Goal: Task Accomplishment & Management: Manage account settings

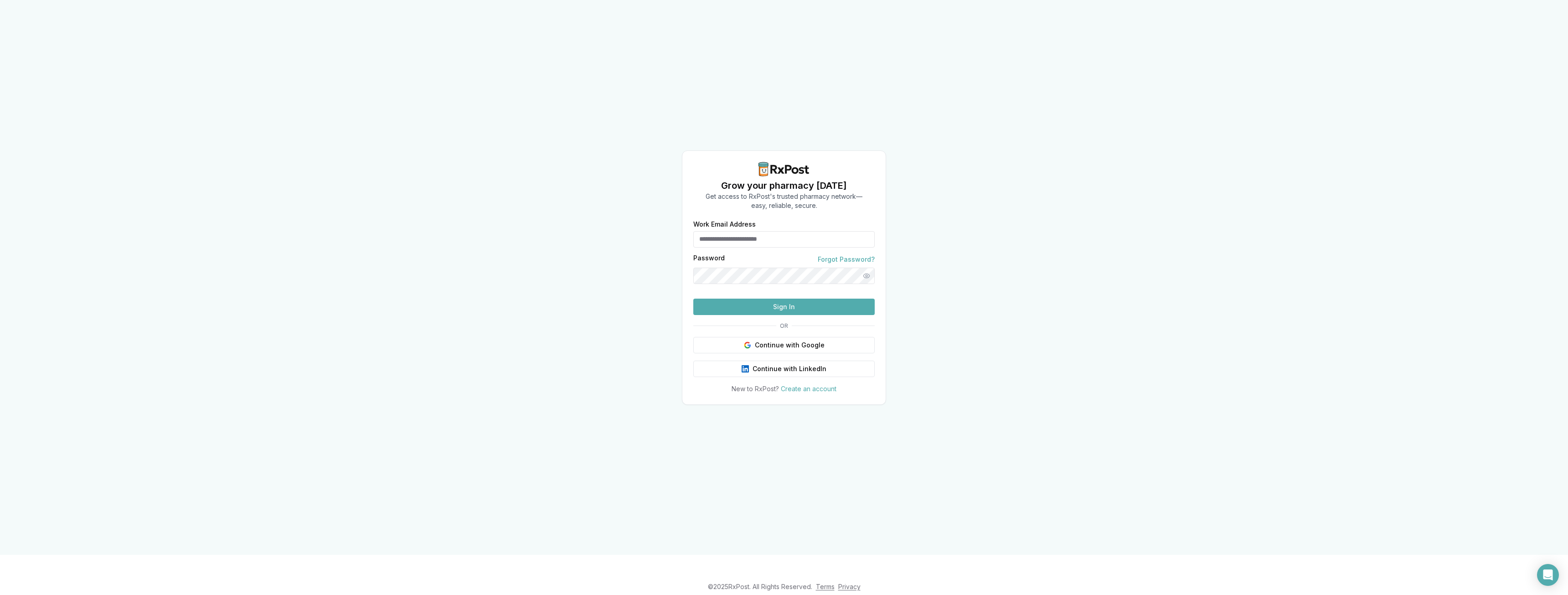
click at [799, 221] on div "Work Email Address" at bounding box center [783, 234] width 181 height 27
click at [792, 231] on input "Work Email Address" at bounding box center [783, 239] width 181 height 16
type input "**********"
click at [693, 299] on button "Sign In" at bounding box center [783, 307] width 181 height 16
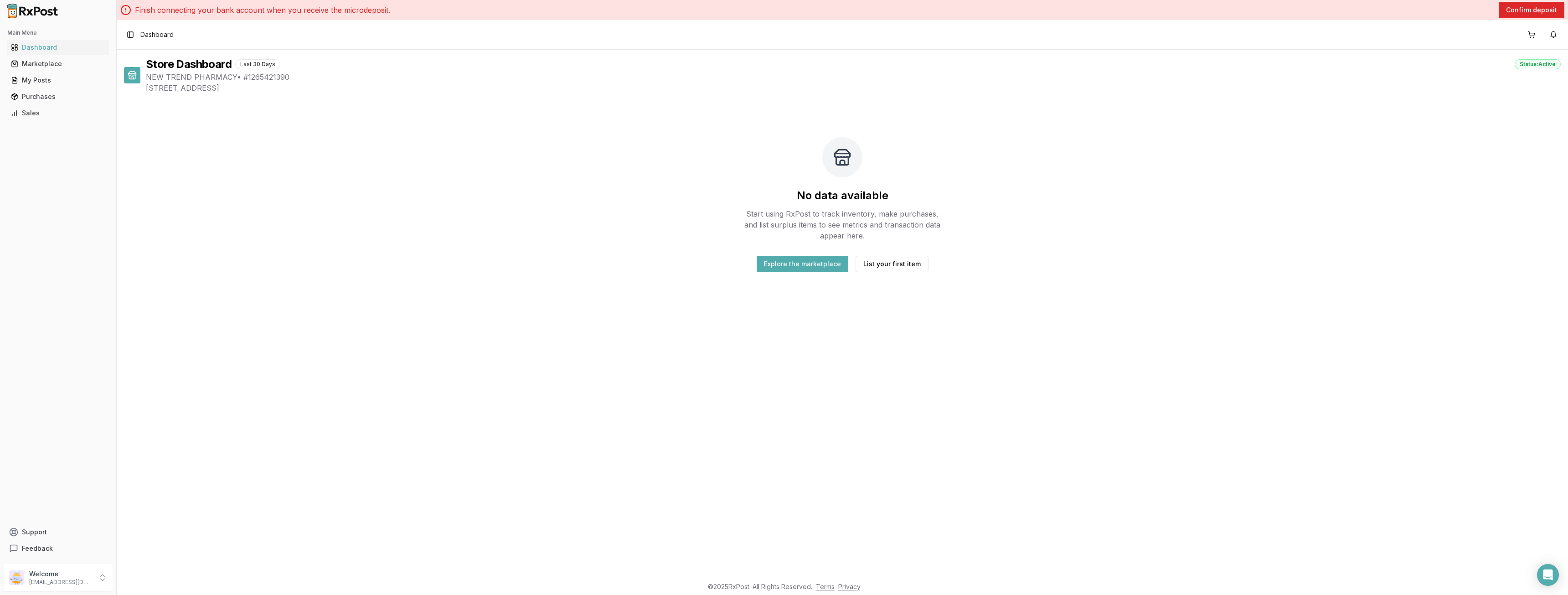
click at [1018, 380] on div "Store Dashboard Last 30 Days Status: Active NEW TREND PHARMACY • # 1265421390 3…" at bounding box center [842, 313] width 1451 height 527
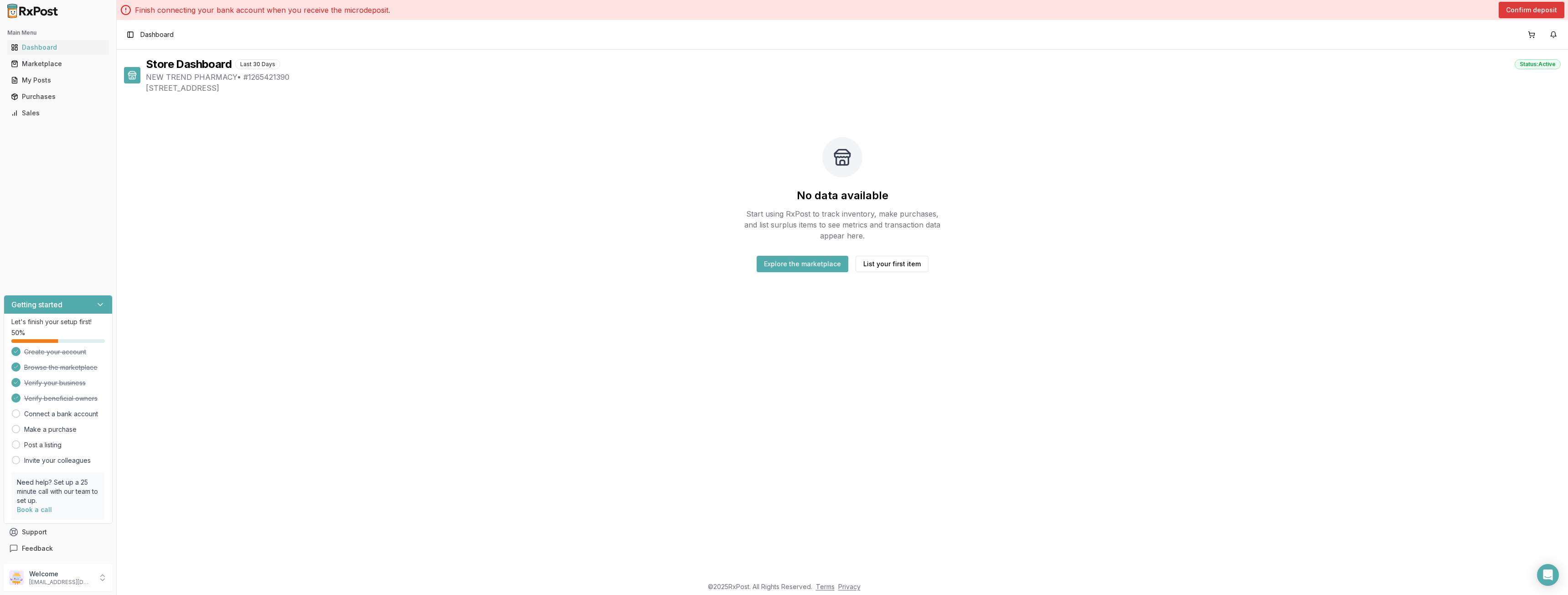
click at [1510, 5] on button "Confirm deposit" at bounding box center [1531, 10] width 66 height 16
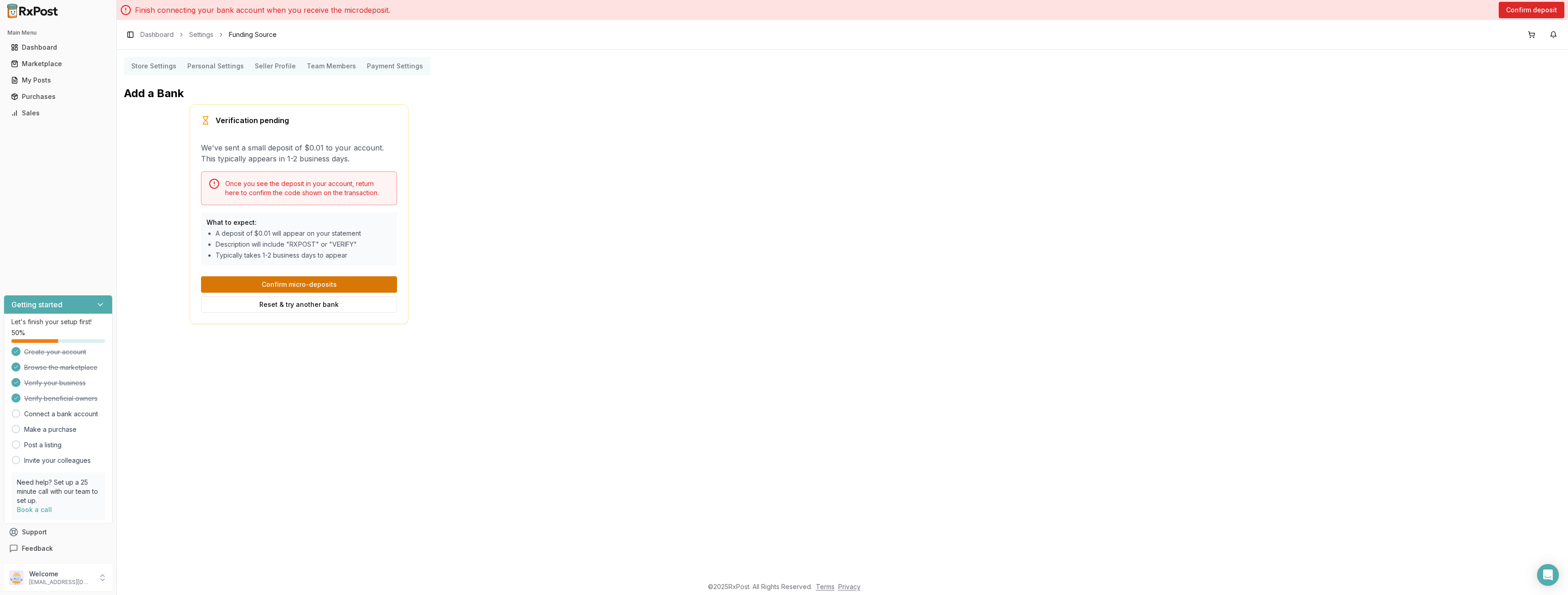
click at [329, 282] on button "Confirm micro-deposits" at bounding box center [298, 285] width 196 height 16
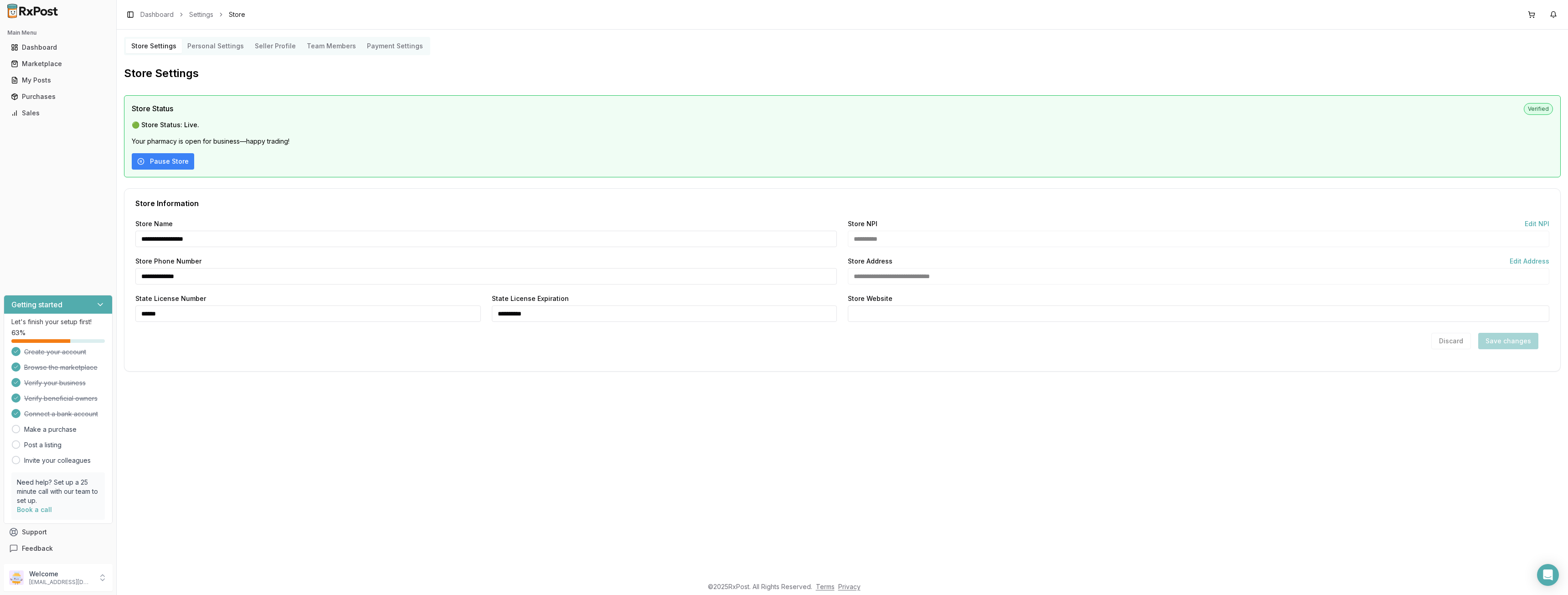
click at [216, 42] on Settings "Personal Settings" at bounding box center [216, 46] width 68 height 15
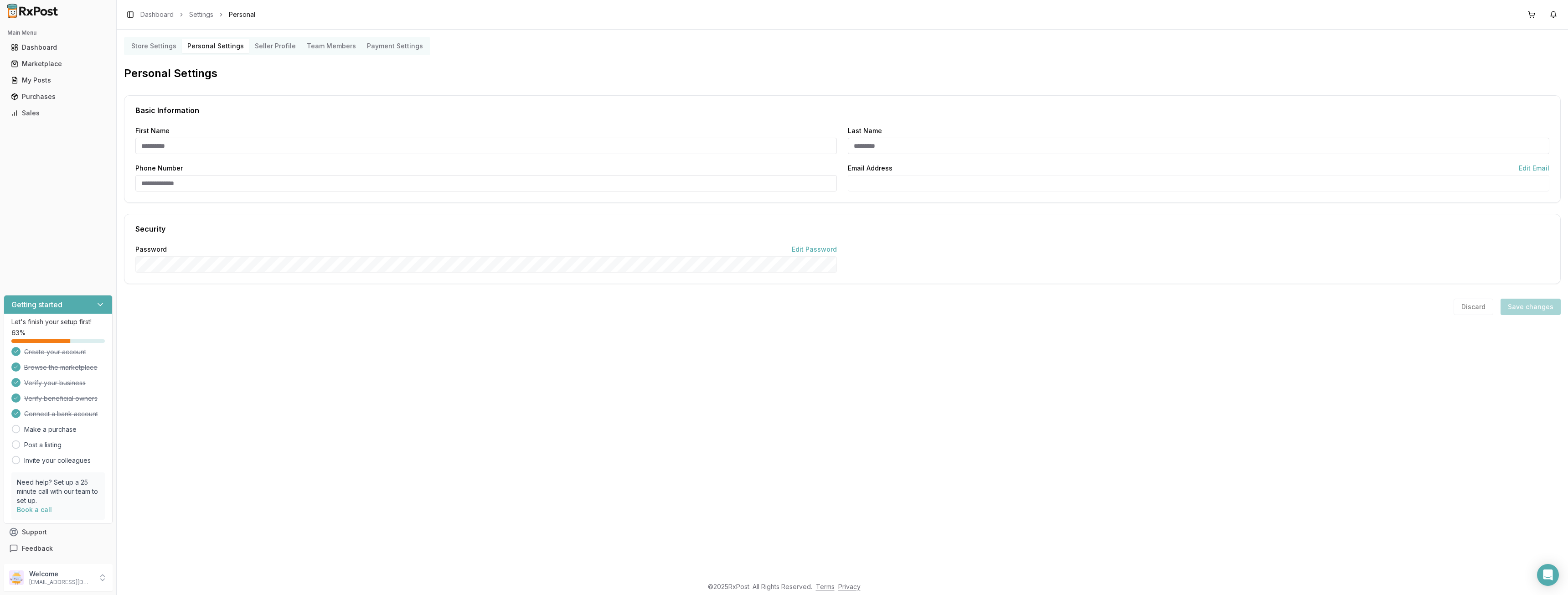
type input "*****"
type input "**********"
click at [150, 15] on link "Dashboard" at bounding box center [157, 14] width 33 height 9
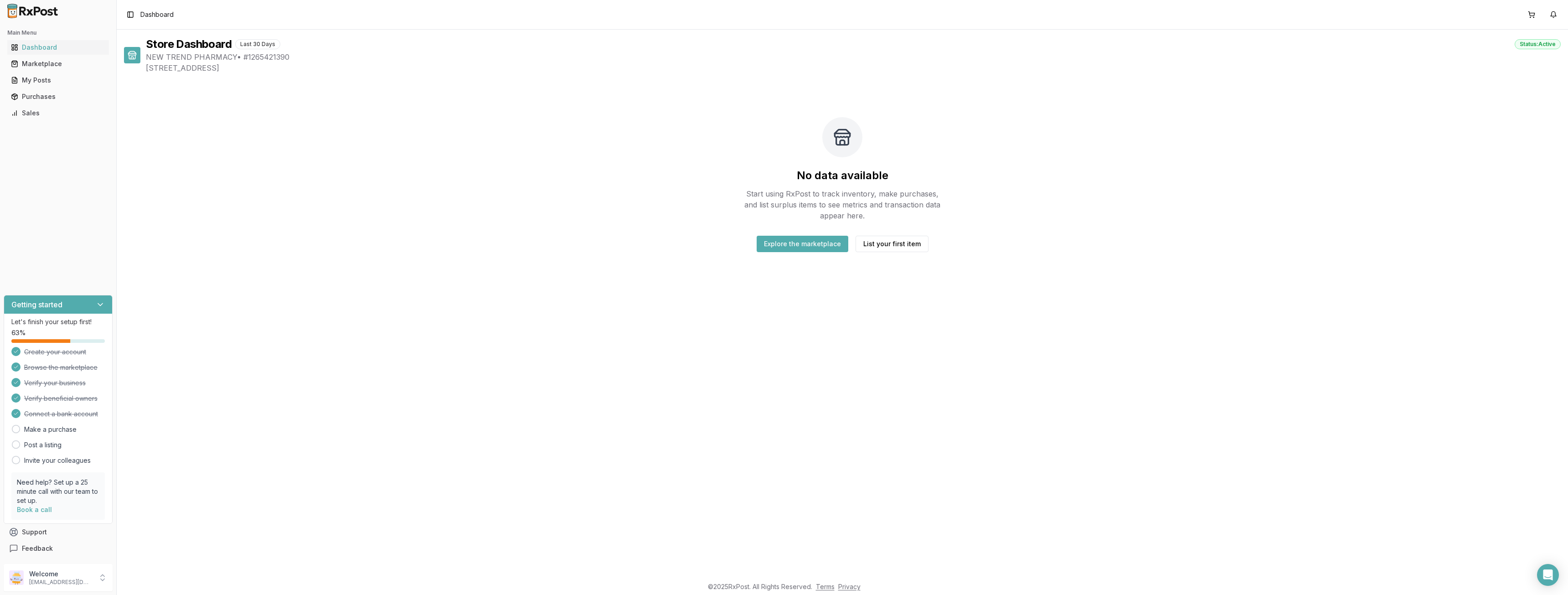
click at [812, 242] on button "Explore the marketplace" at bounding box center [802, 244] width 92 height 16
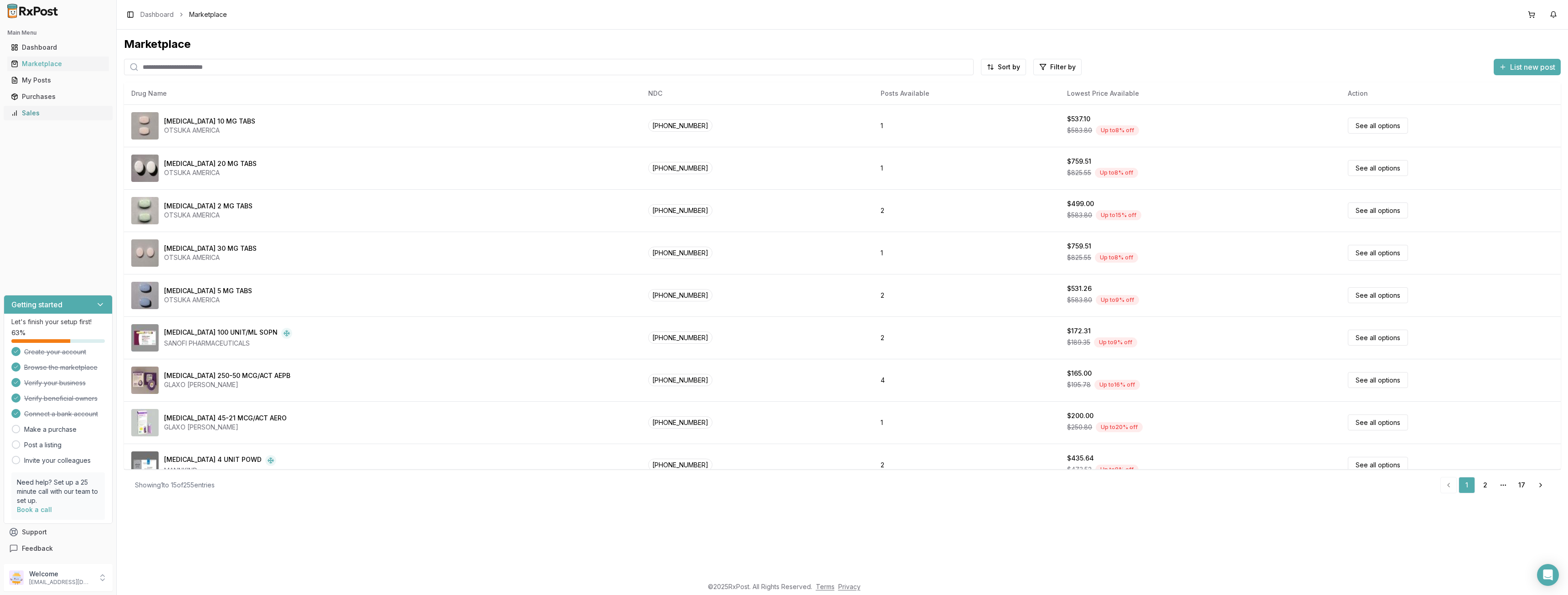
click at [39, 116] on div "Sales" at bounding box center [58, 112] width 94 height 9
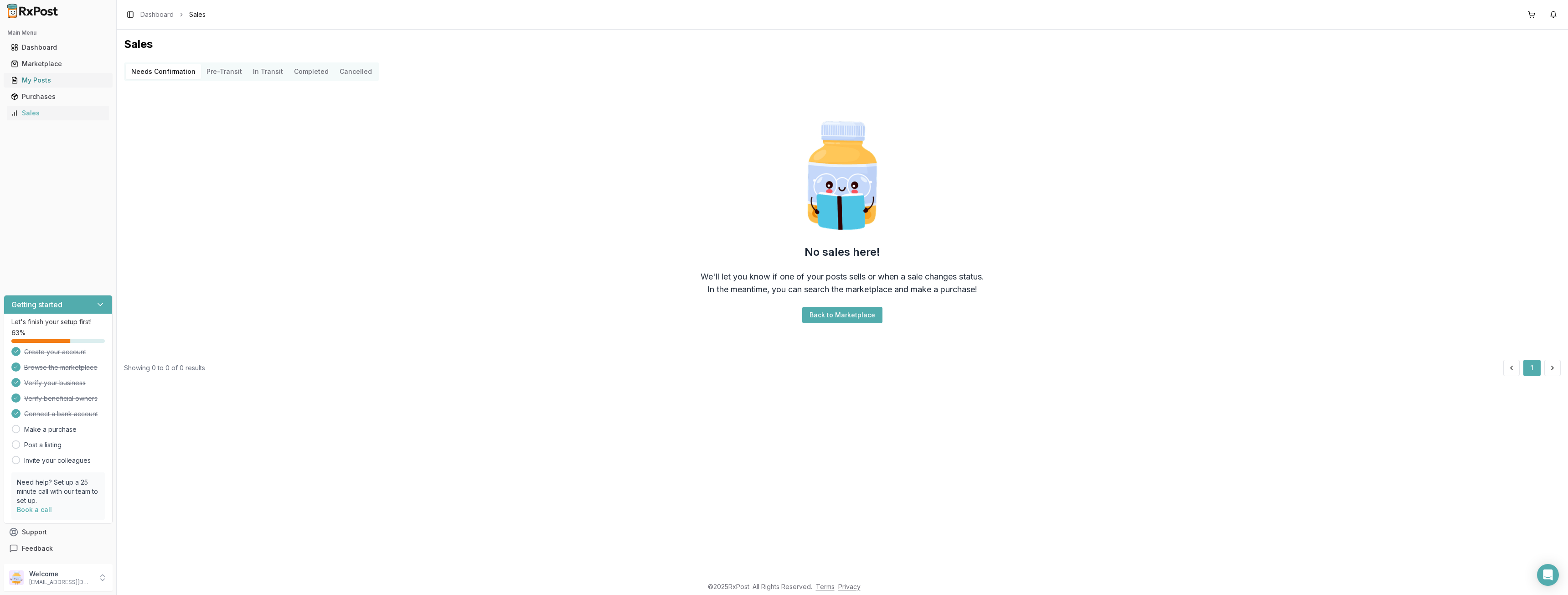
click at [51, 86] on link "My Posts" at bounding box center [58, 81] width 102 height 16
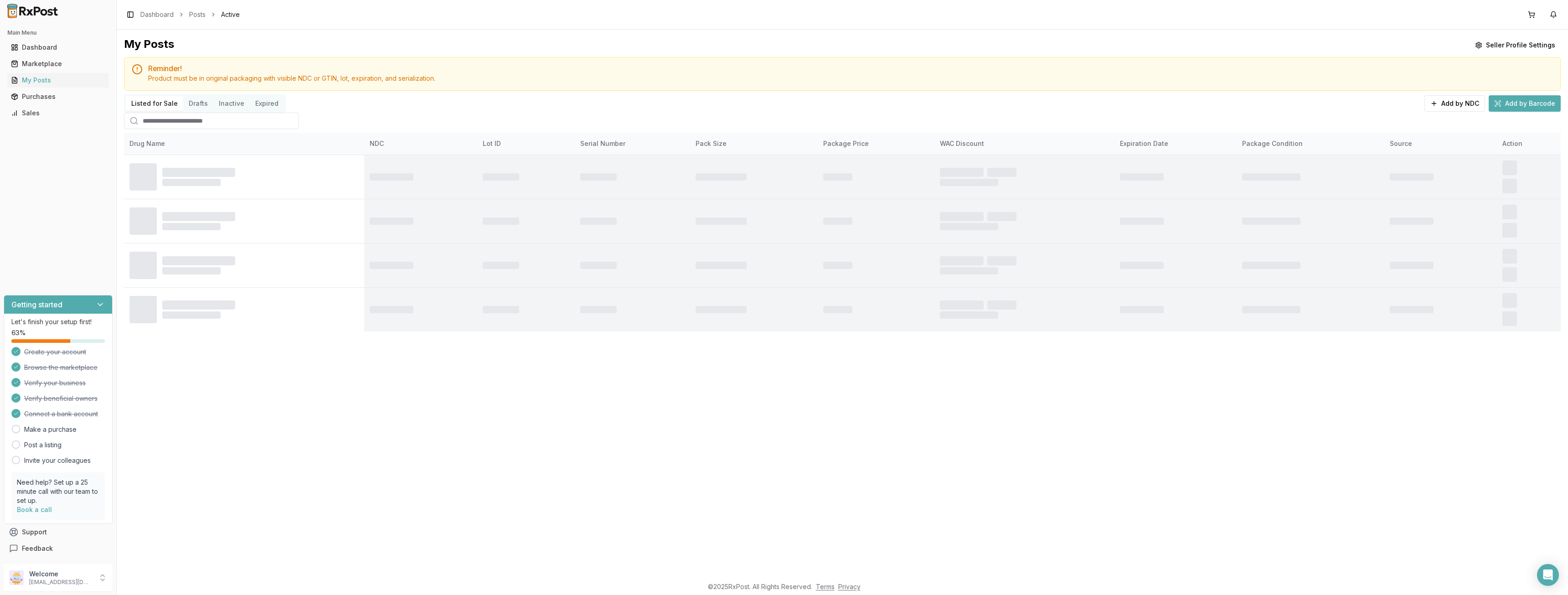
click at [30, 33] on h2 "Main Menu" at bounding box center [58, 33] width 102 height 7
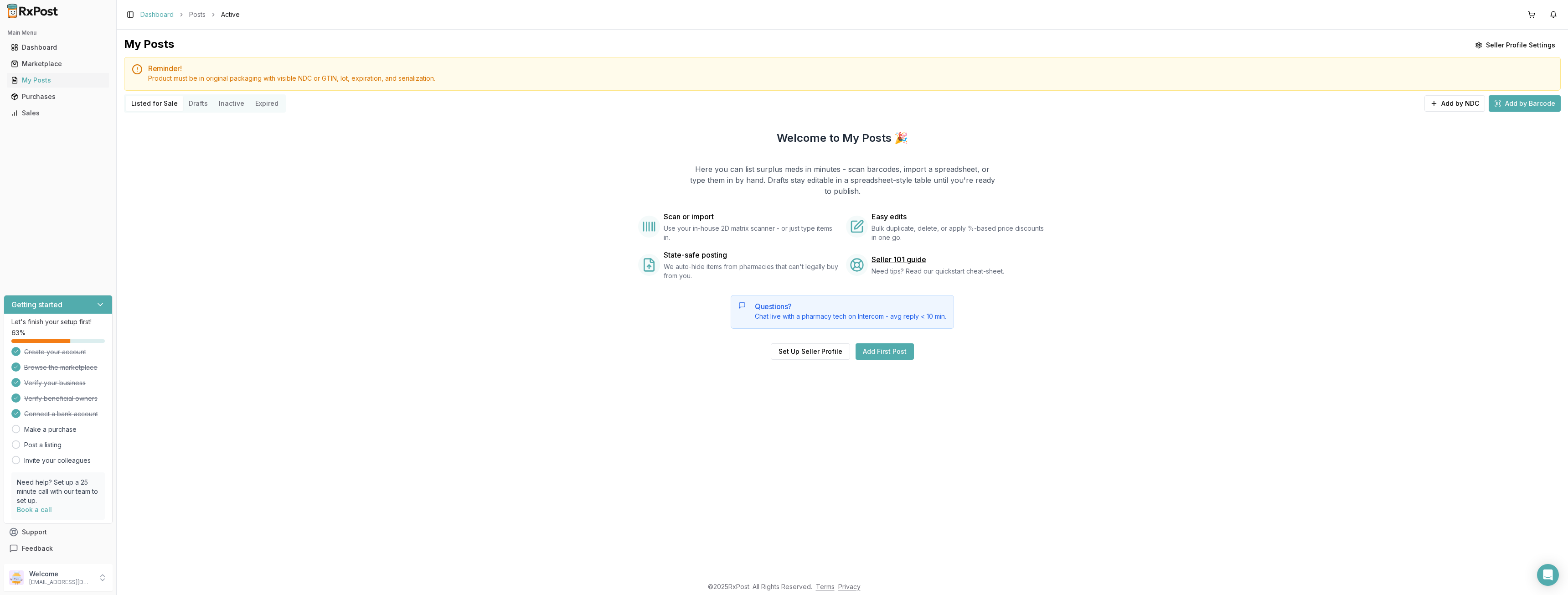
click at [168, 17] on link "Dashboard" at bounding box center [157, 14] width 33 height 9
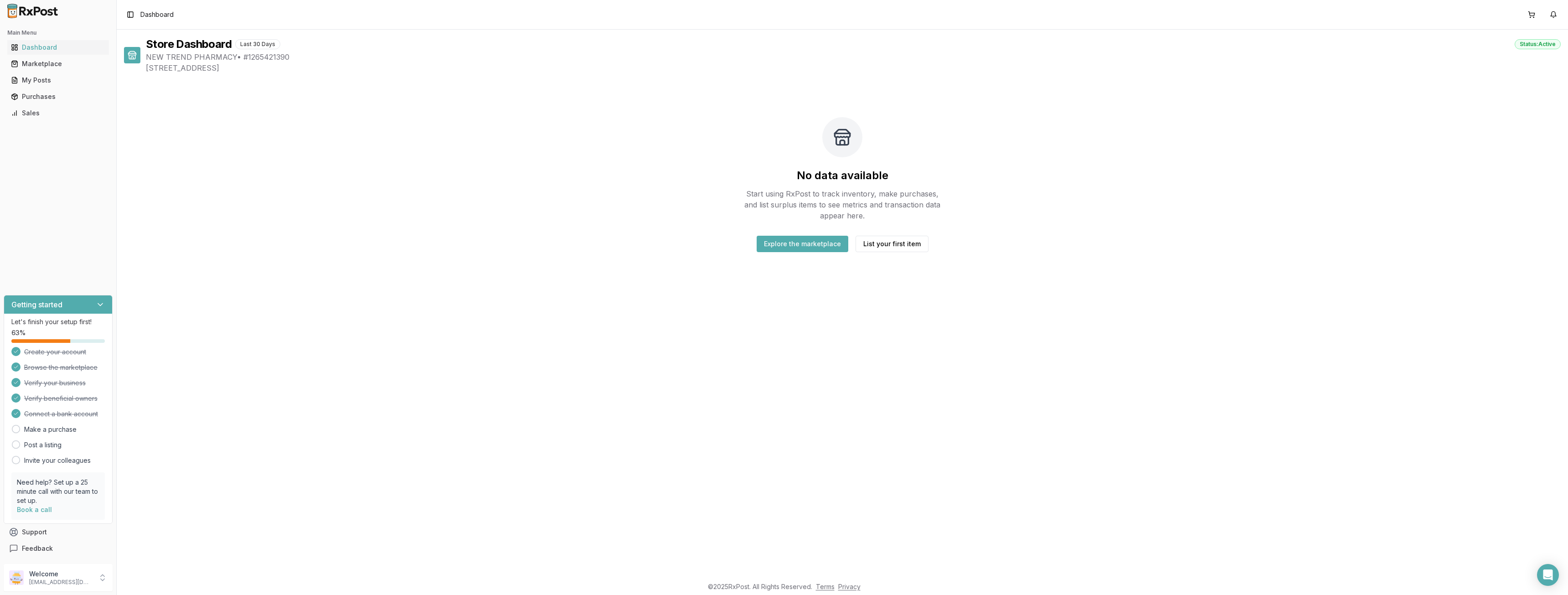
click at [830, 253] on div "No data available Start using RxPost to track inventory, make purchases, and li…" at bounding box center [842, 185] width 1436 height 194
click at [789, 241] on button "Explore the marketplace" at bounding box center [802, 244] width 92 height 16
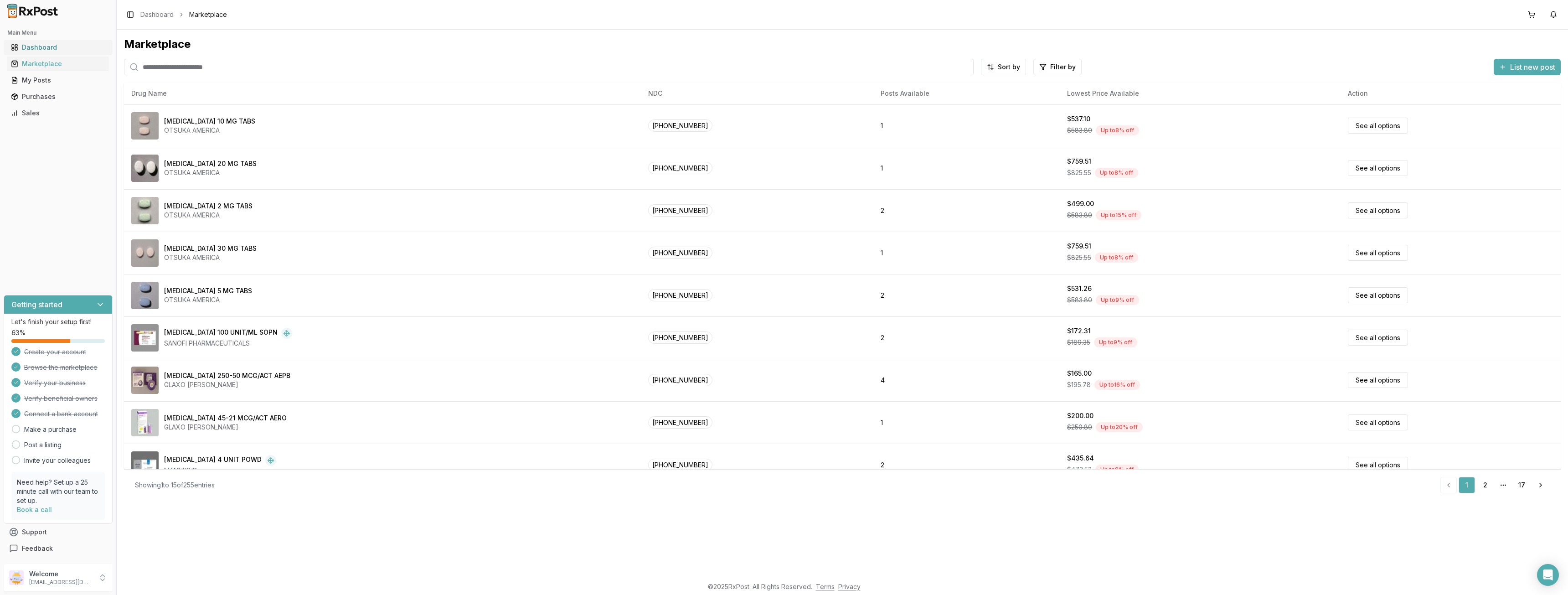
click at [72, 52] on link "Dashboard" at bounding box center [58, 47] width 102 height 16
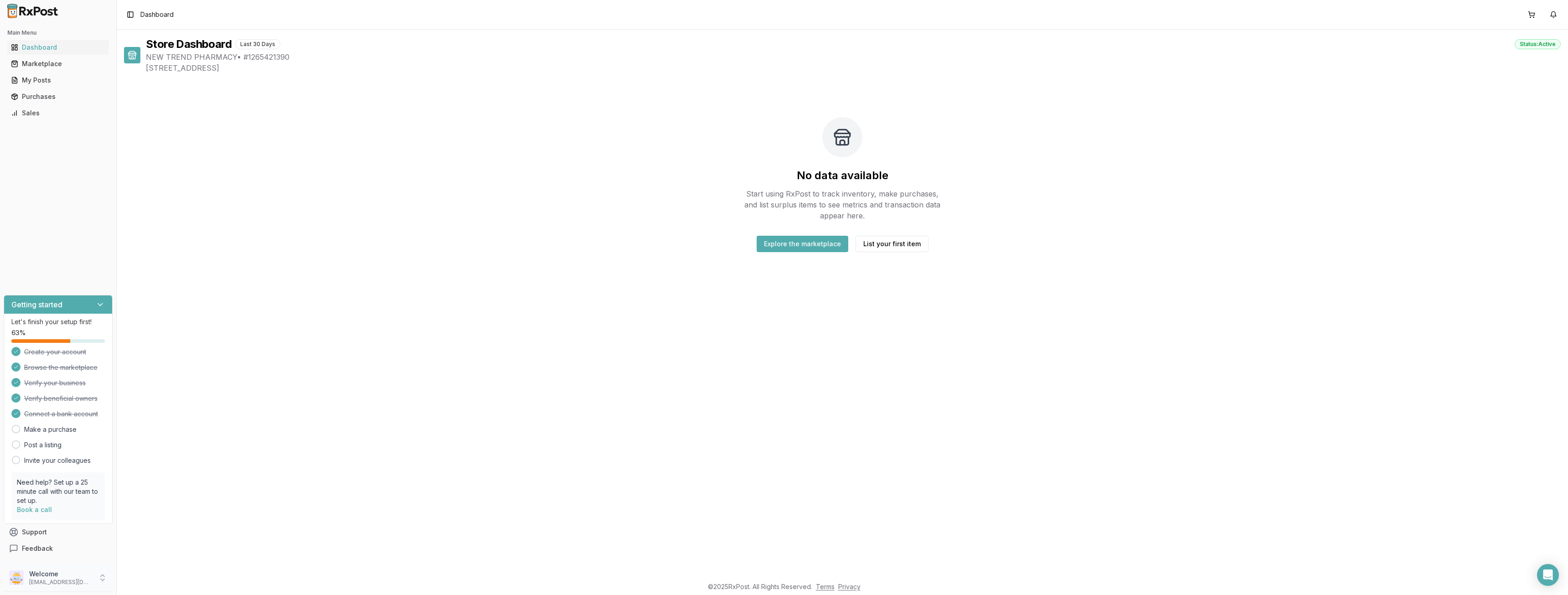
click at [78, 575] on p "Welcome" at bounding box center [61, 574] width 63 height 9
click at [175, 536] on span "Seller Profile" at bounding box center [165, 536] width 86 height 9
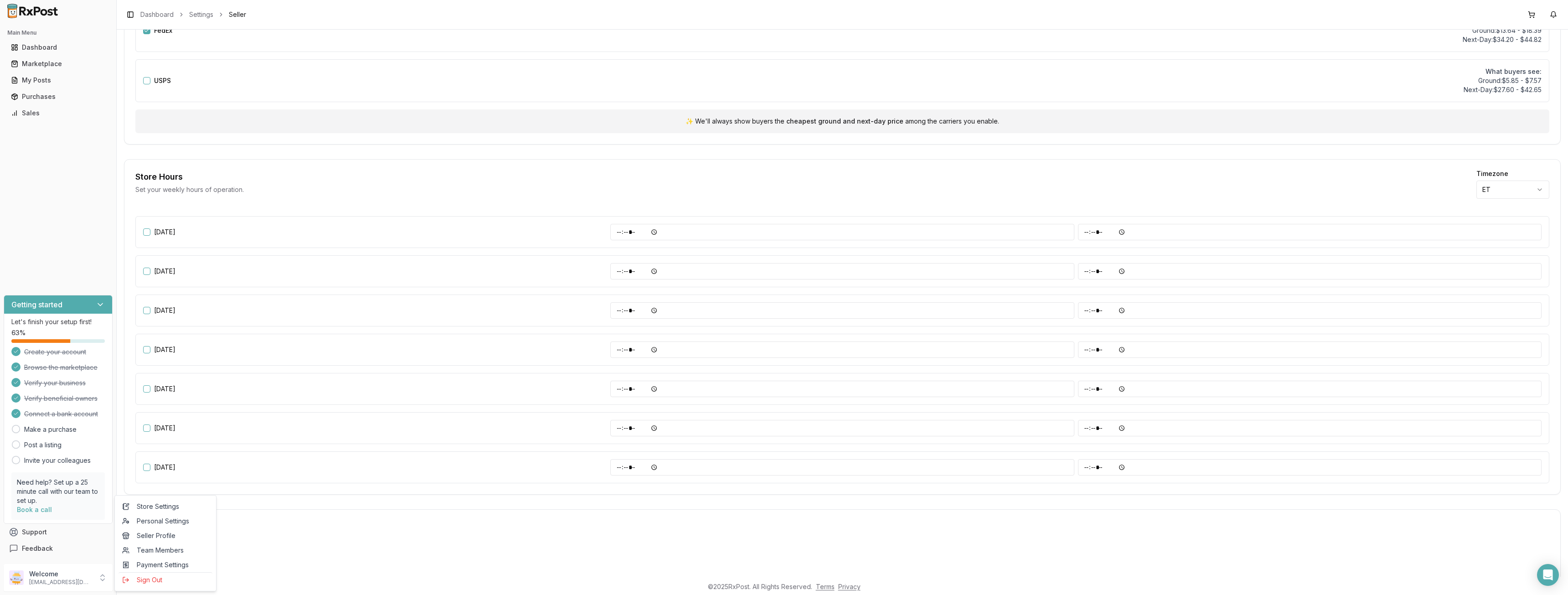
scroll to position [213, 0]
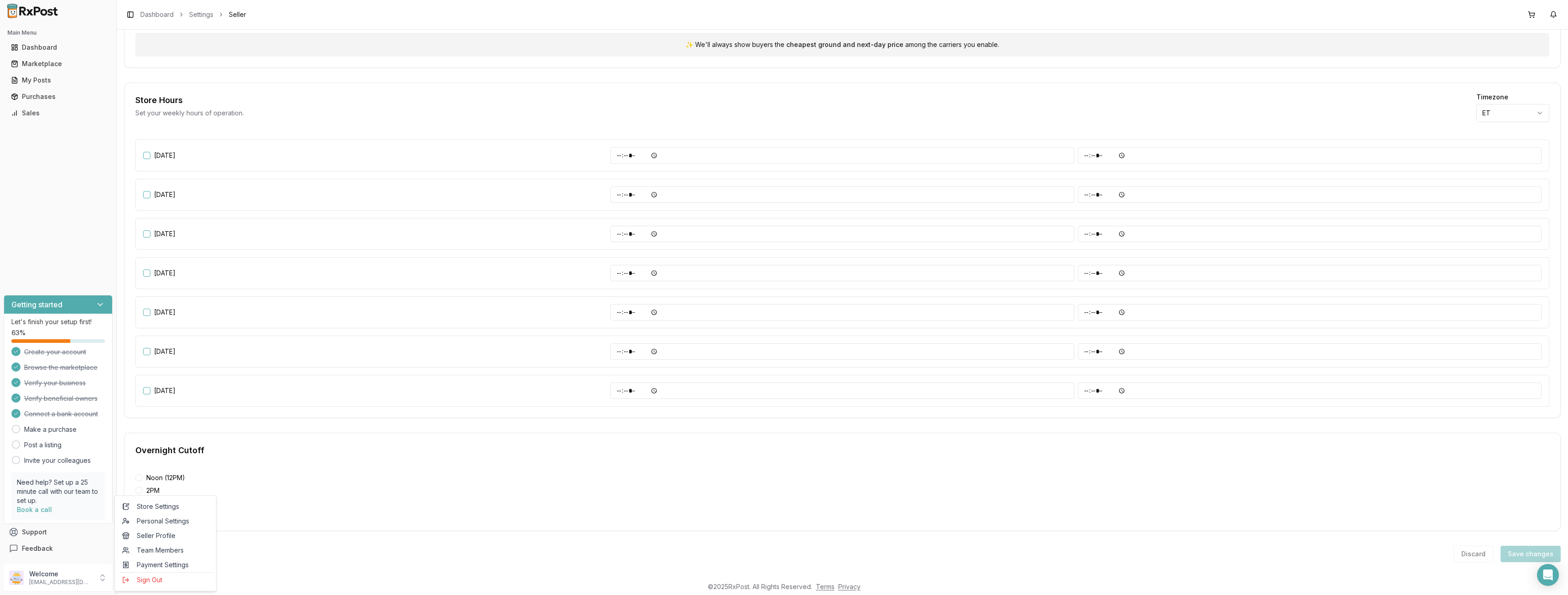
click at [259, 580] on footer "© 2025 RxPost. All Rights Reserved. Terms Privacy" at bounding box center [784, 587] width 1568 height 16
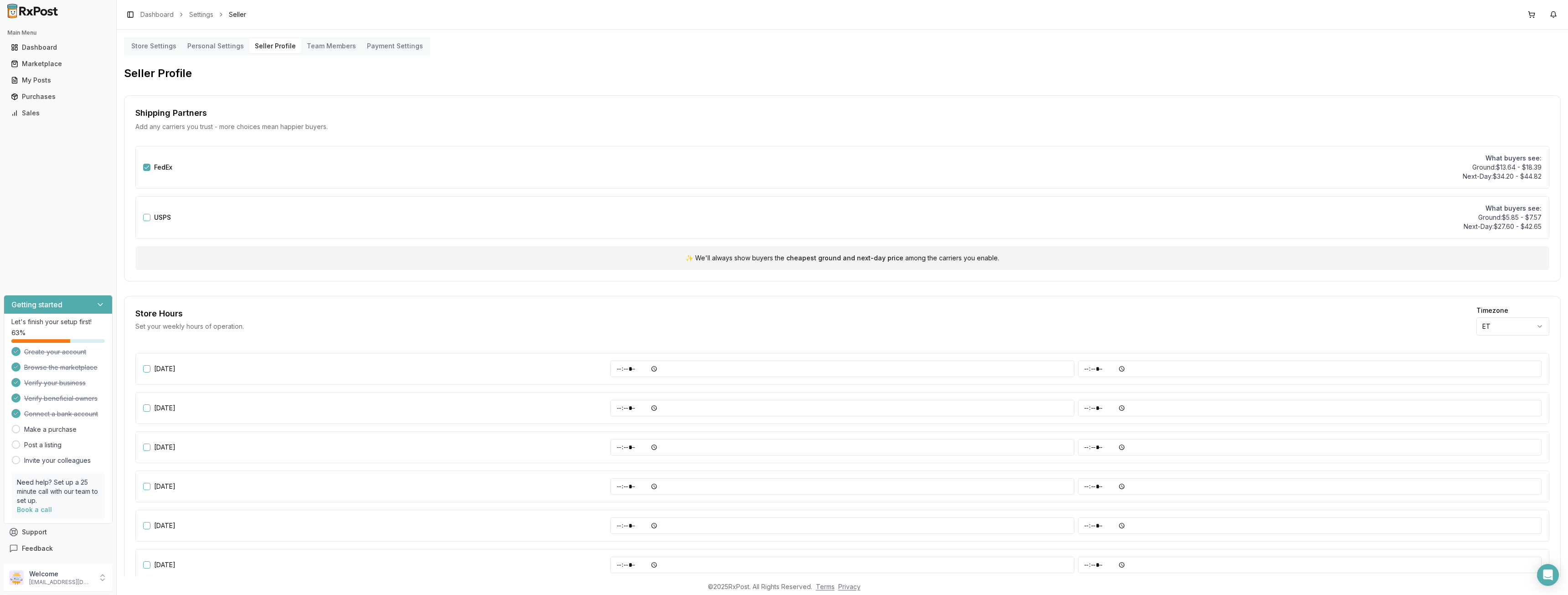
scroll to position [182, 0]
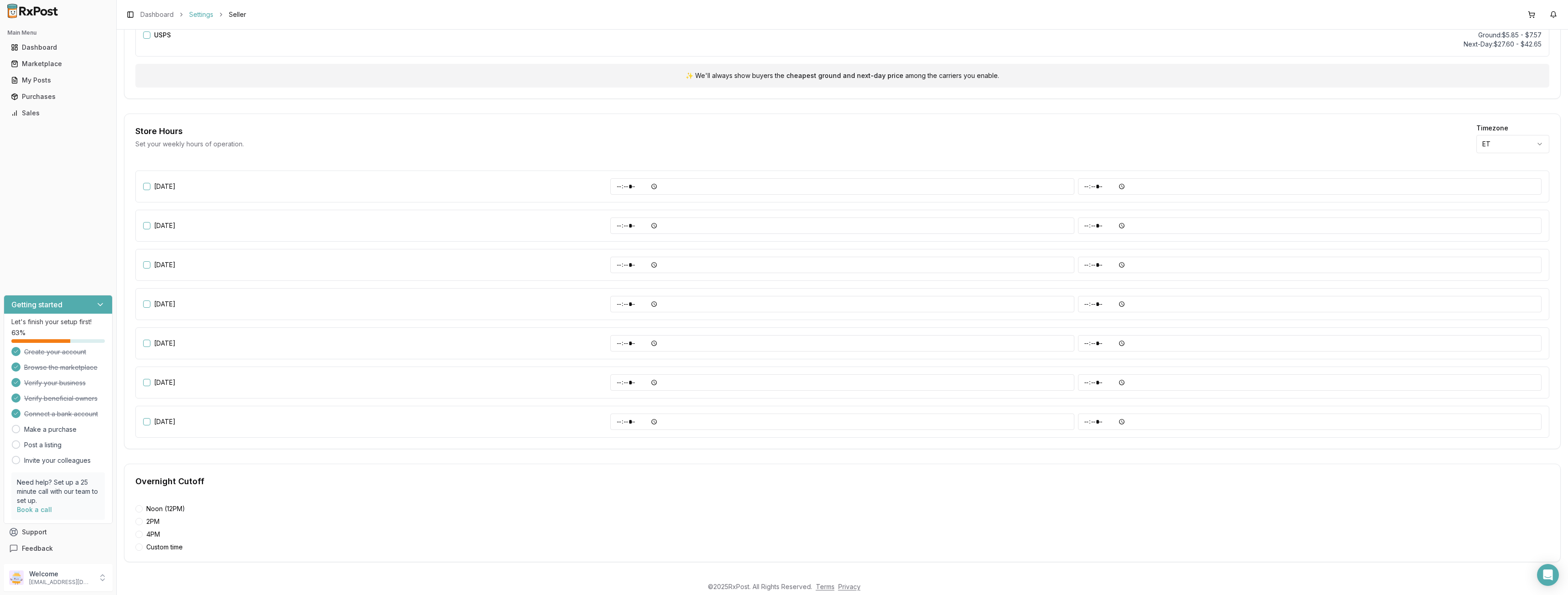
click at [203, 15] on link "Settings" at bounding box center [202, 14] width 24 height 9
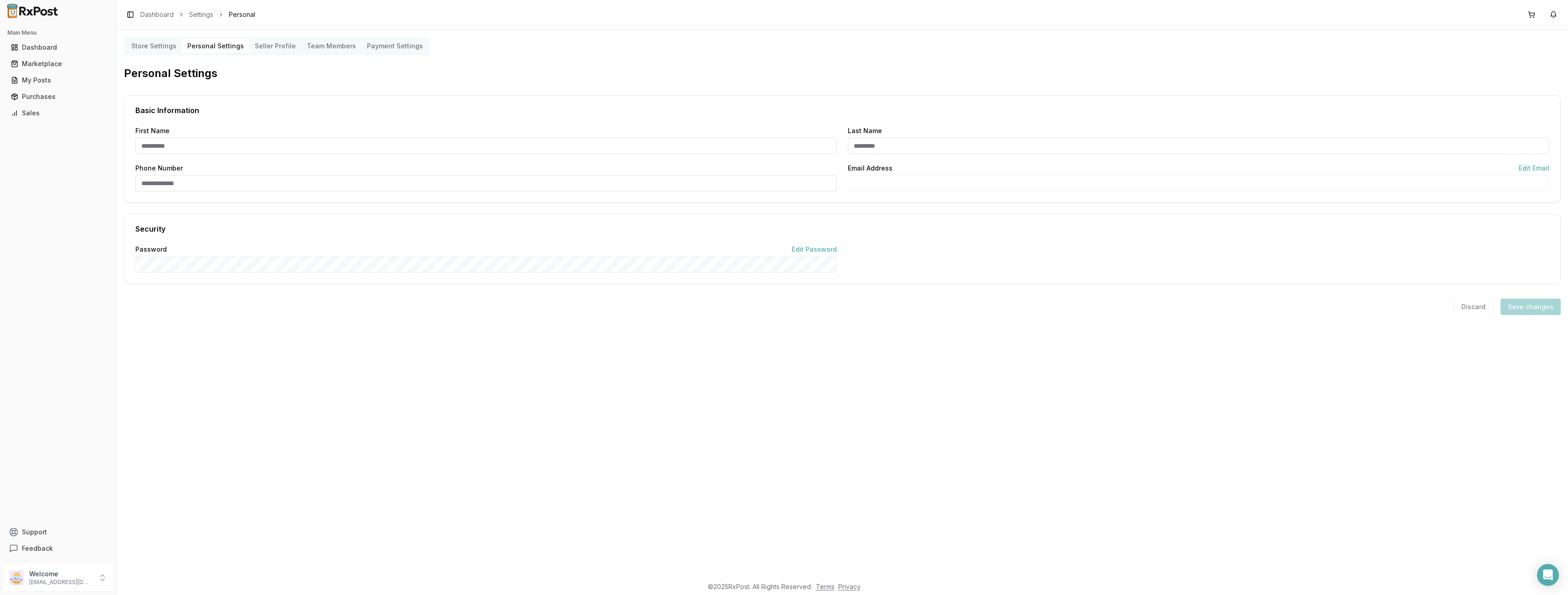
type input "*****"
type input "**********"
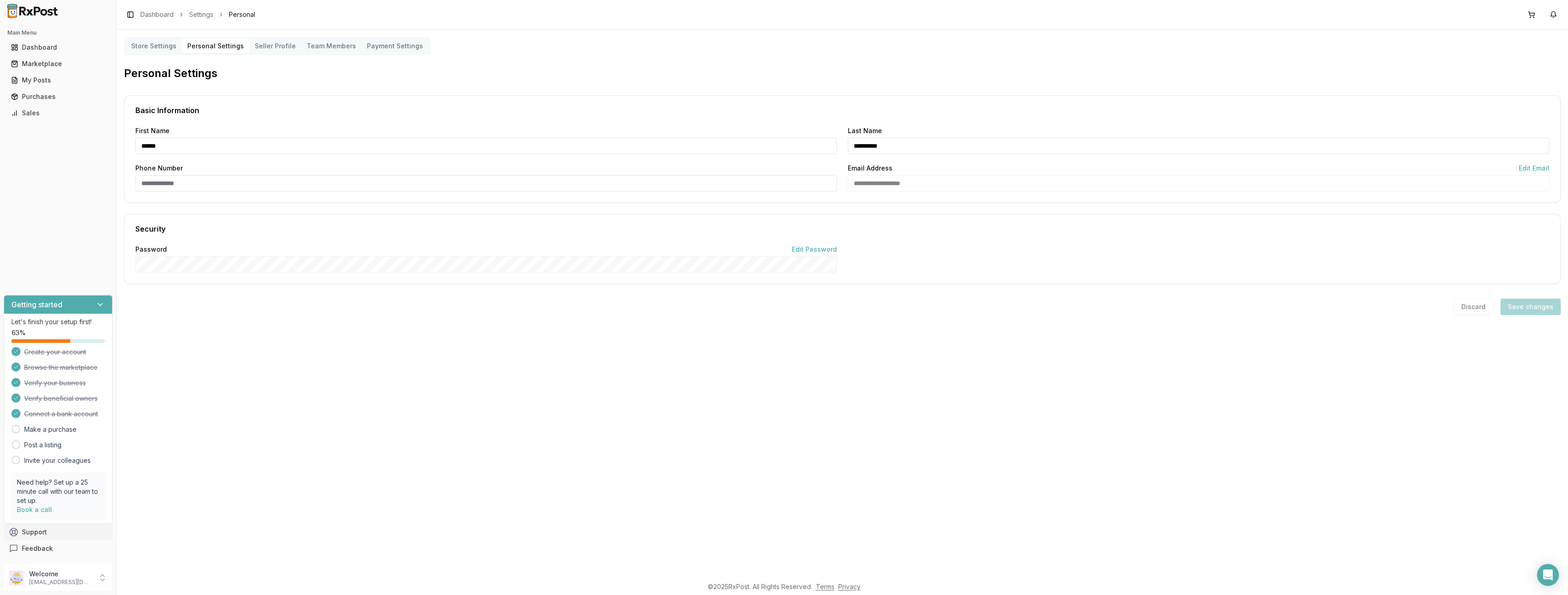
click at [59, 536] on button "Support" at bounding box center [58, 532] width 109 height 16
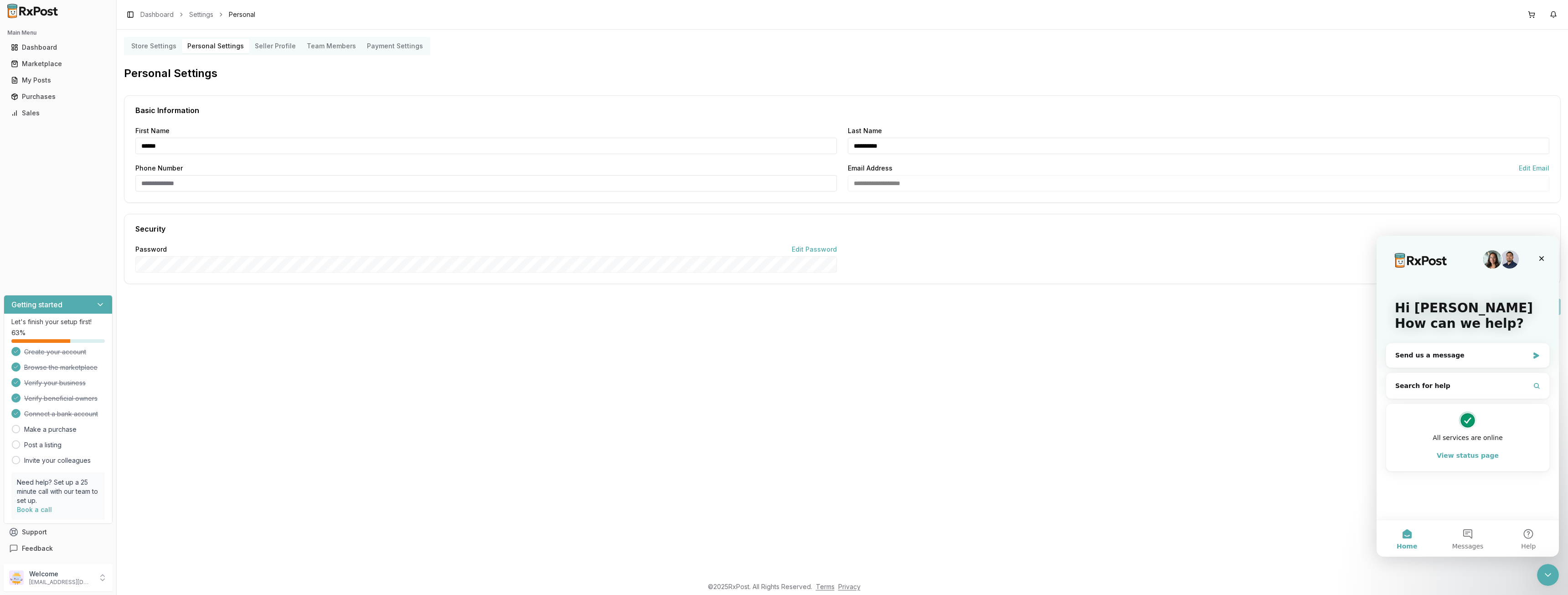
click at [1405, 538] on button "Home" at bounding box center [1406, 538] width 61 height 37
click at [1527, 539] on button "Help" at bounding box center [1528, 538] width 61 height 37
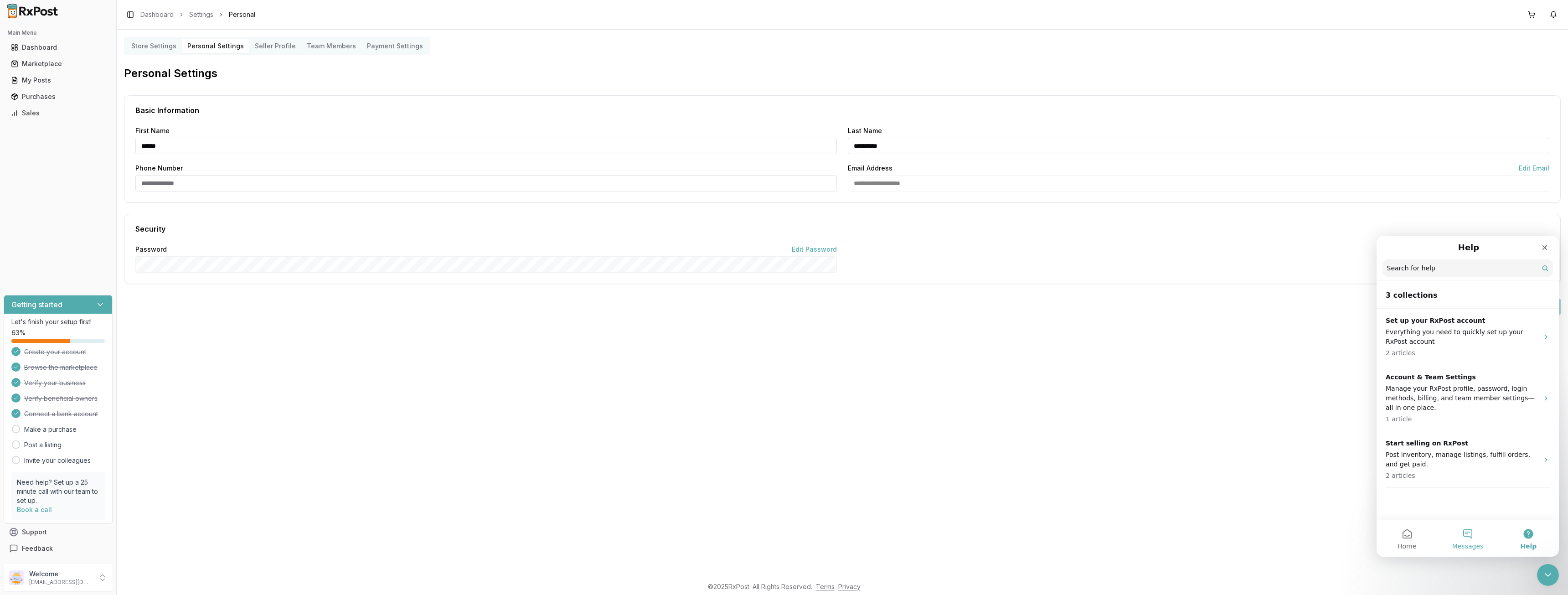
click at [1465, 535] on button "Messages" at bounding box center [1467, 538] width 61 height 37
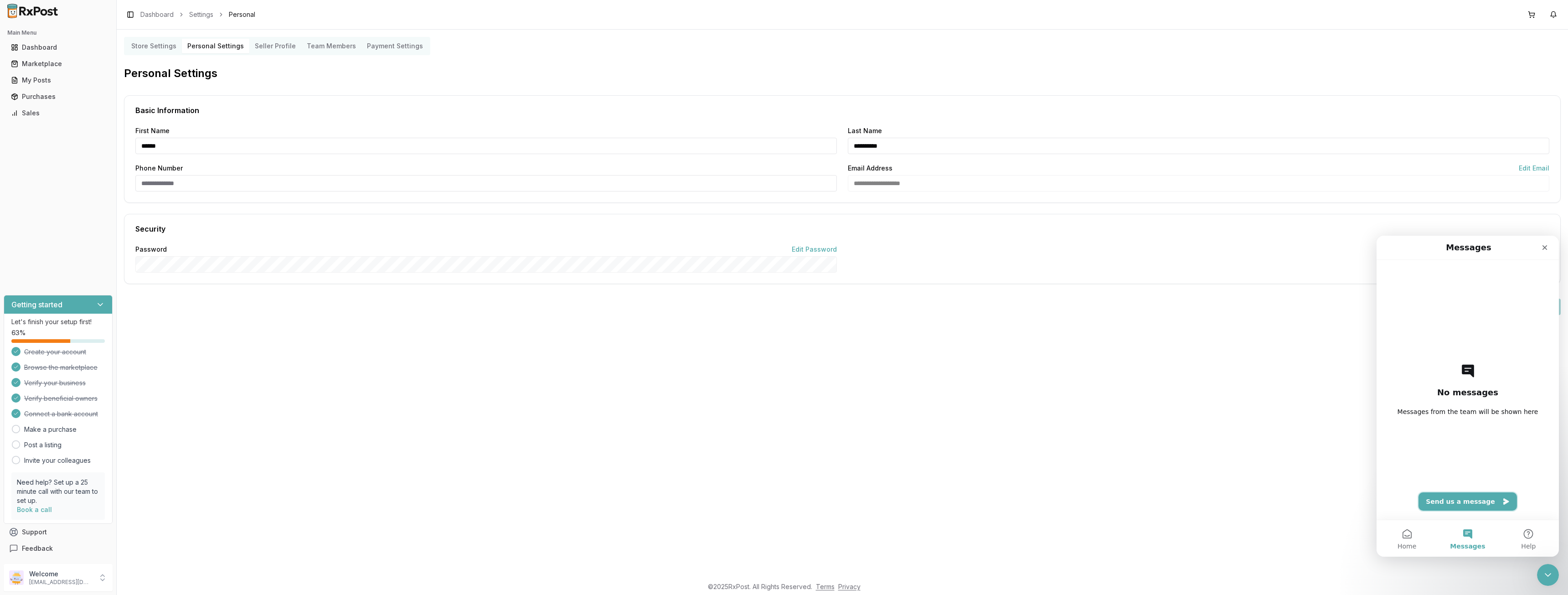
click at [1466, 500] on button "Send us a message" at bounding box center [1467, 501] width 98 height 18
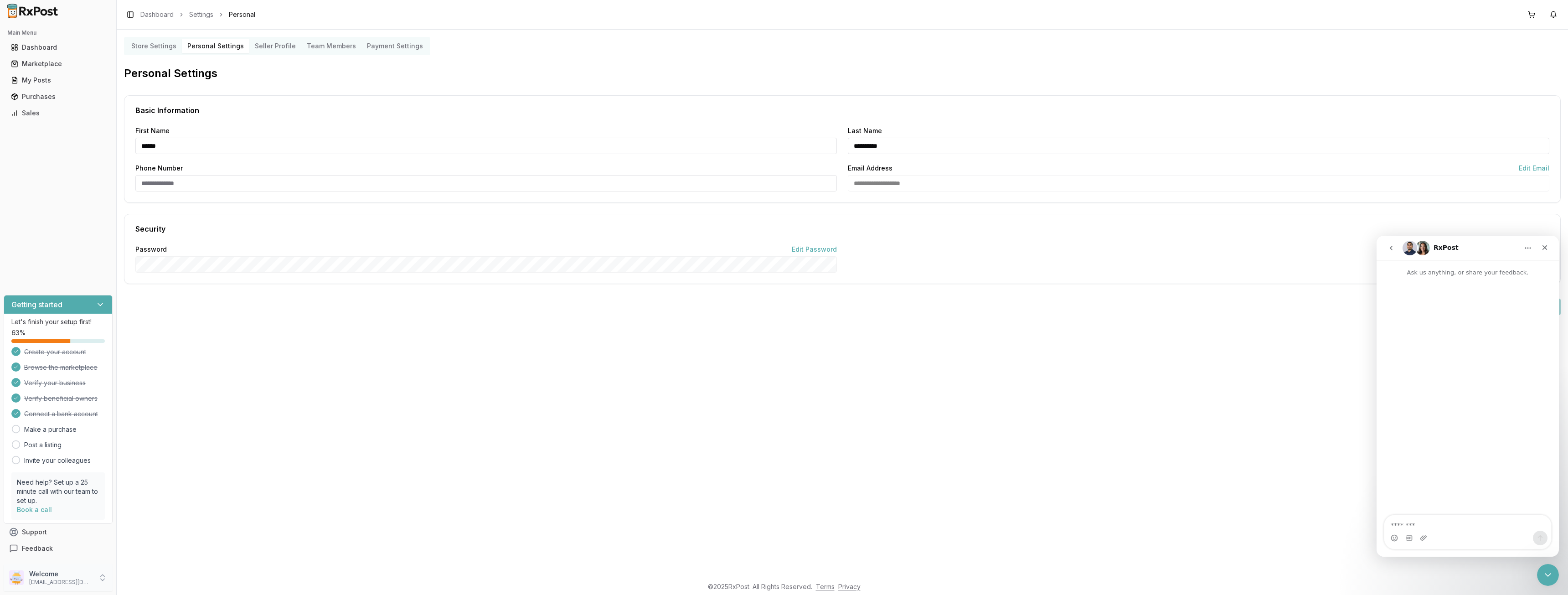
click at [76, 588] on div "Welcome newtrendrx@gmail.com" at bounding box center [58, 578] width 109 height 28
click at [176, 538] on span "Seller Profile" at bounding box center [165, 536] width 86 height 9
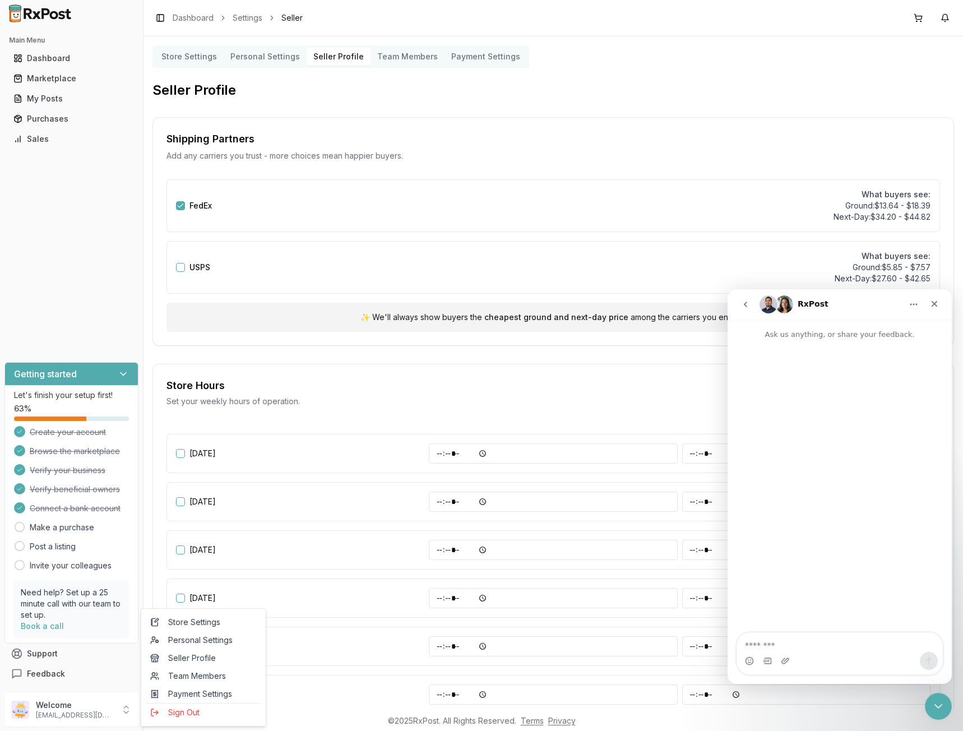
click at [665, 250] on div "USPS What buyers see: Ground: $5.85 - $7.57 Next-Day: $27.60 - $42.65" at bounding box center [552, 267] width 773 height 53
click at [933, 307] on icon "Close" at bounding box center [934, 303] width 9 height 9
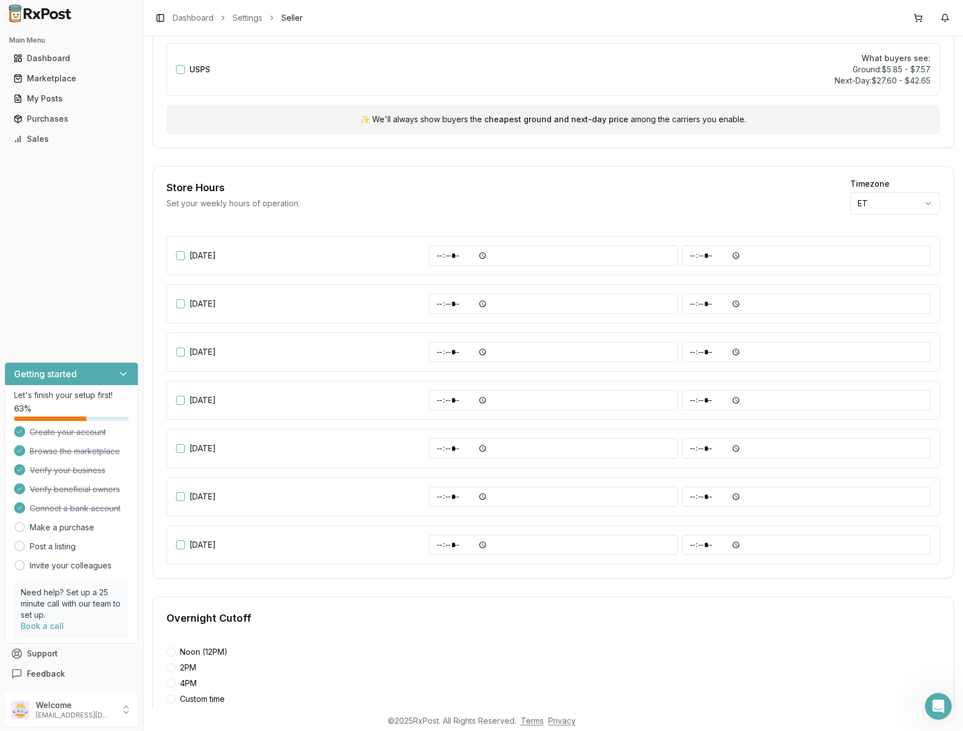
scroll to position [263, 0]
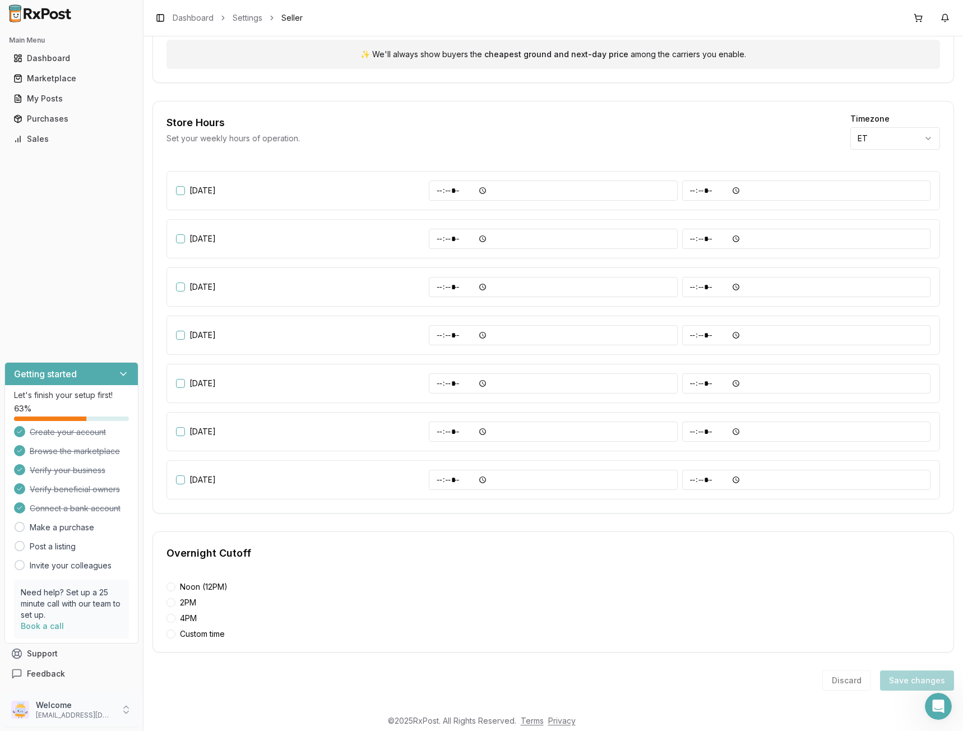
click at [127, 717] on div "Welcome newtrendrx@gmail.com" at bounding box center [71, 710] width 134 height 34
click at [222, 694] on span "Payment Settings" at bounding box center [203, 693] width 106 height 11
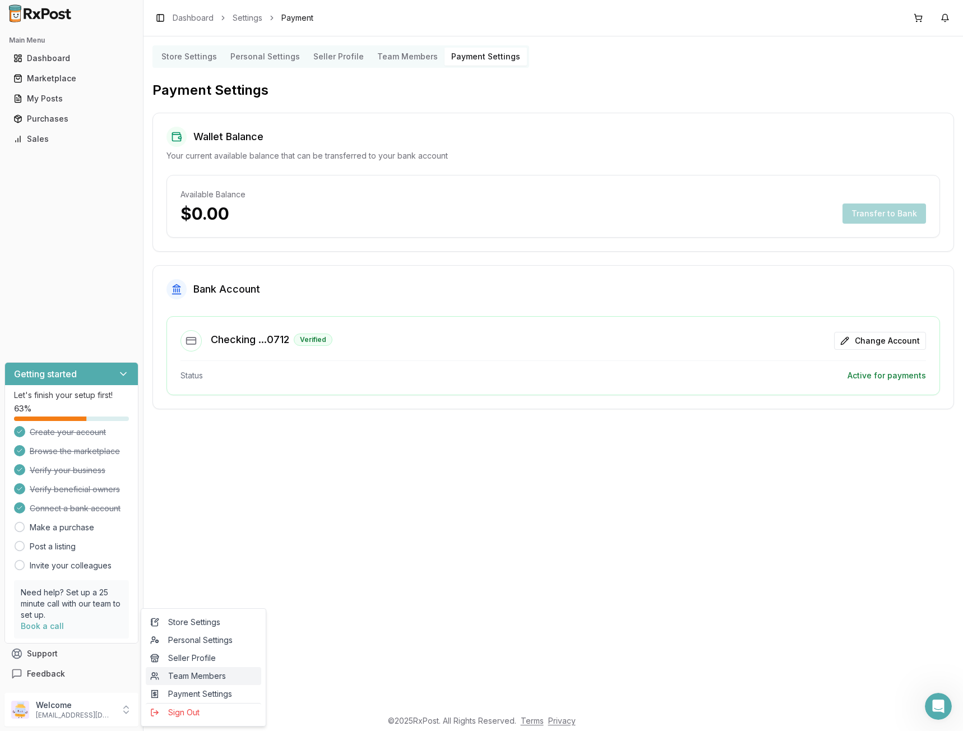
click at [217, 674] on span "Team Members" at bounding box center [203, 675] width 106 height 11
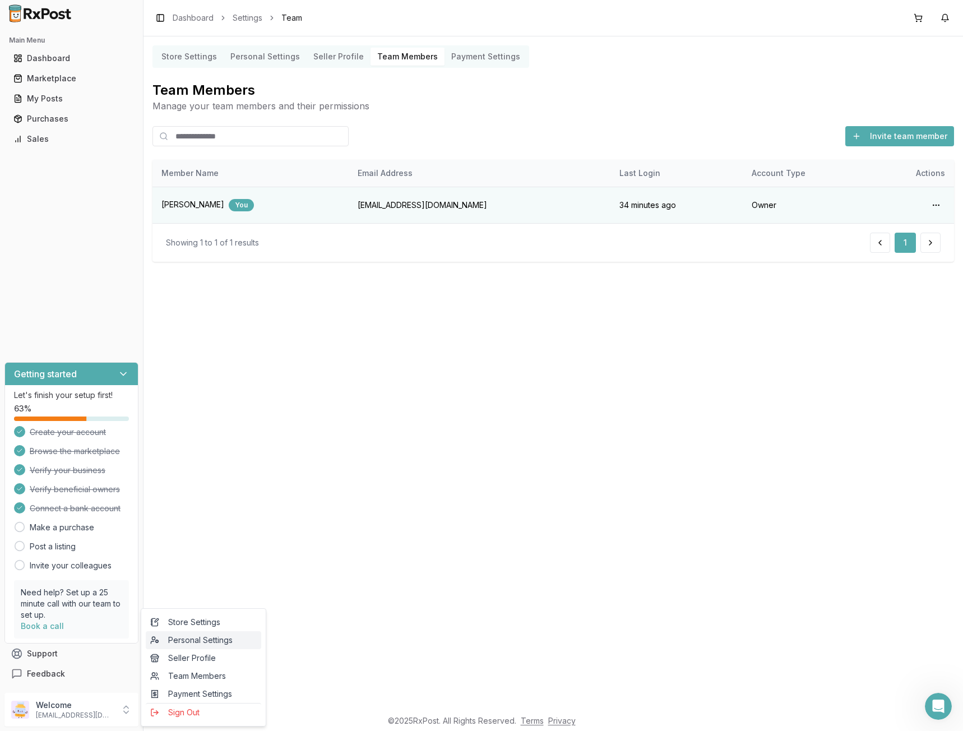
click at [215, 634] on span "Personal Settings" at bounding box center [203, 639] width 106 height 11
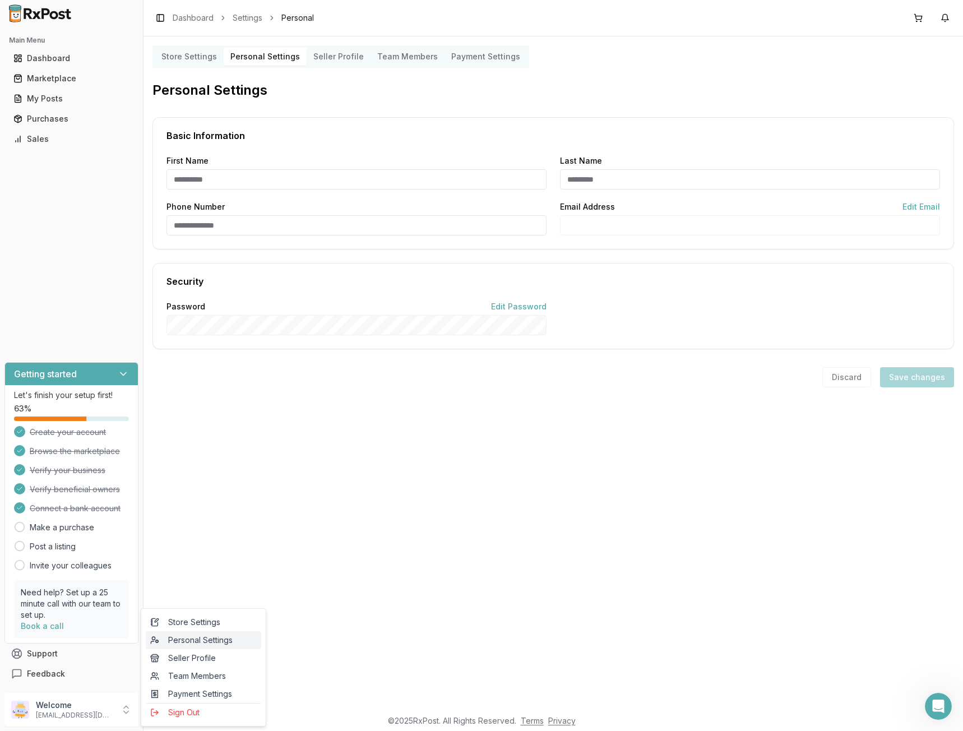
type input "*****"
type input "**********"
click at [221, 625] on span "Store Settings" at bounding box center [203, 621] width 106 height 11
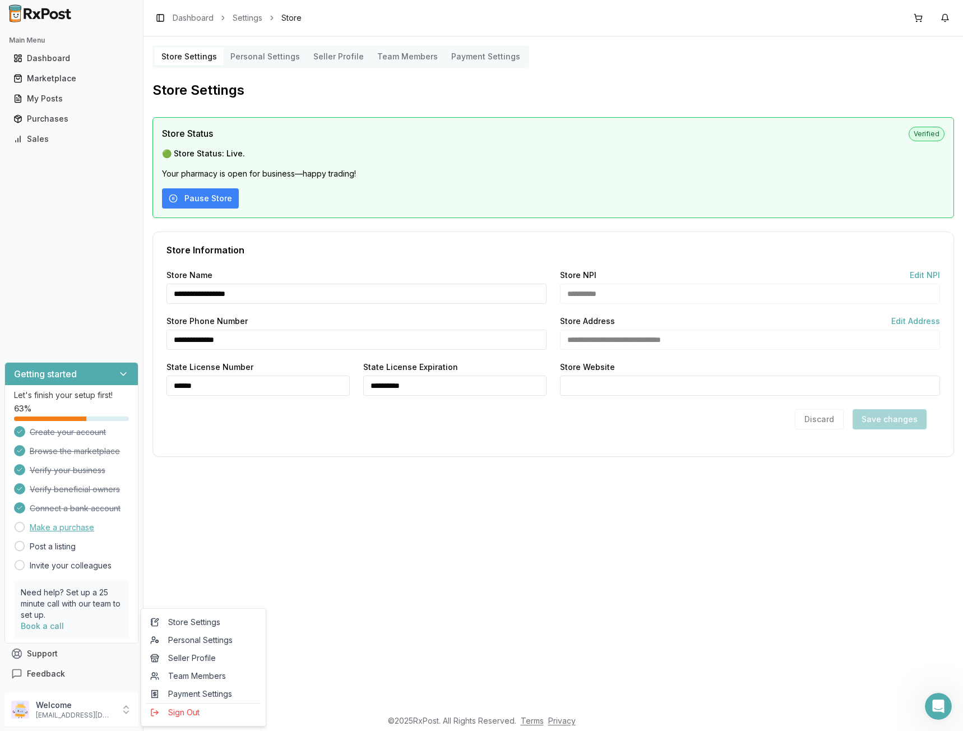
click at [73, 530] on link "Make a purchase" at bounding box center [62, 527] width 64 height 11
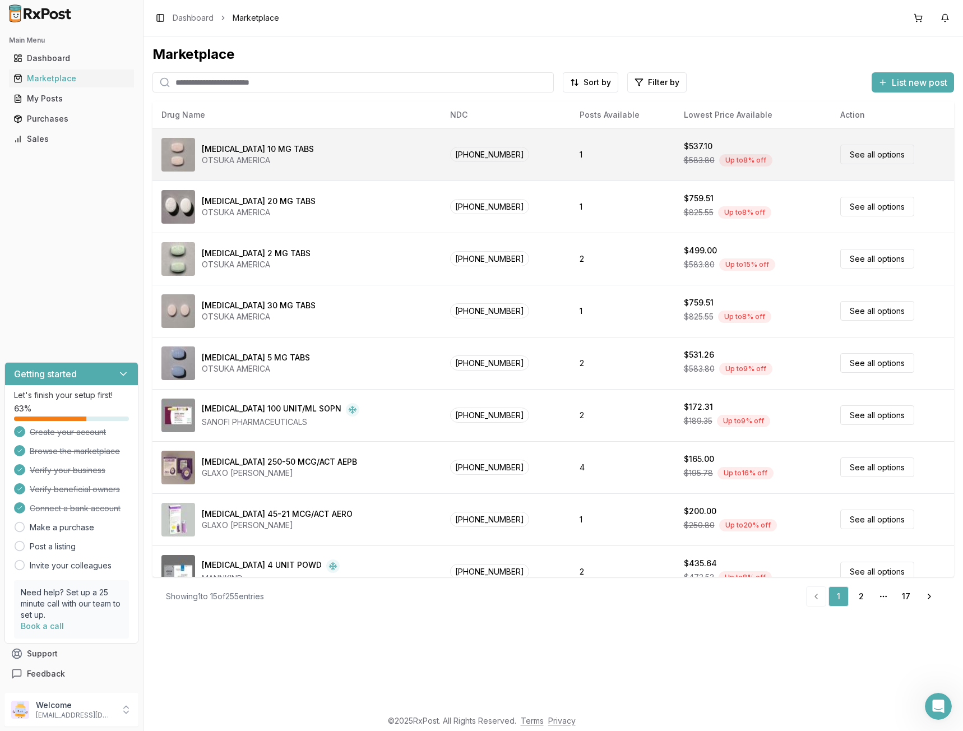
click at [493, 159] on span "[PHONE_NUMBER]" at bounding box center [489, 154] width 79 height 15
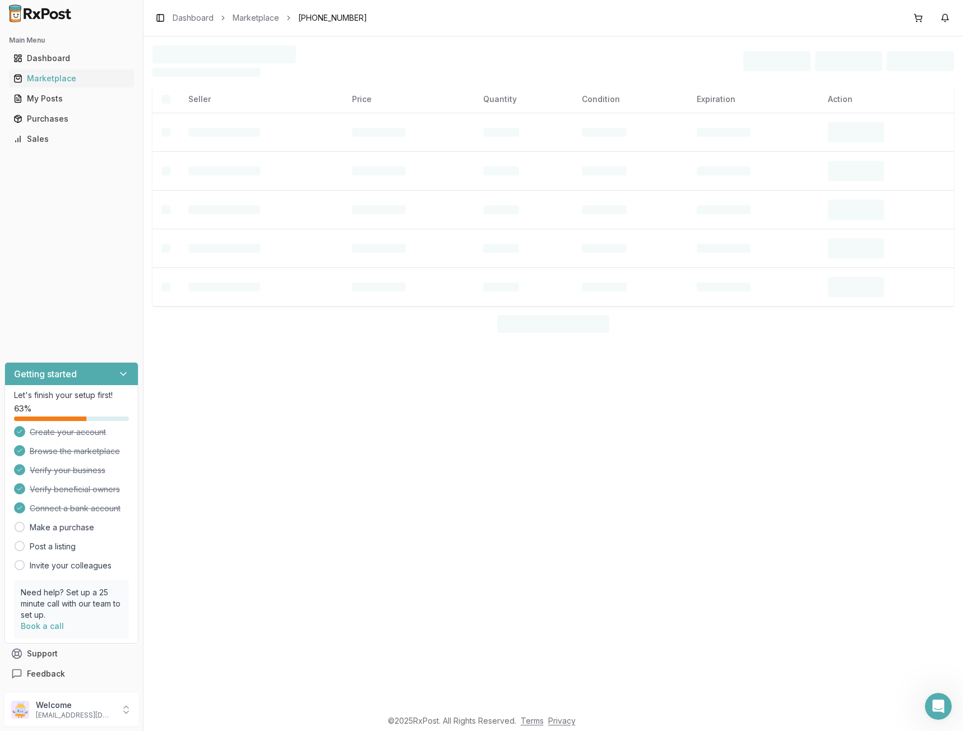
click at [493, 159] on td at bounding box center [523, 170] width 98 height 39
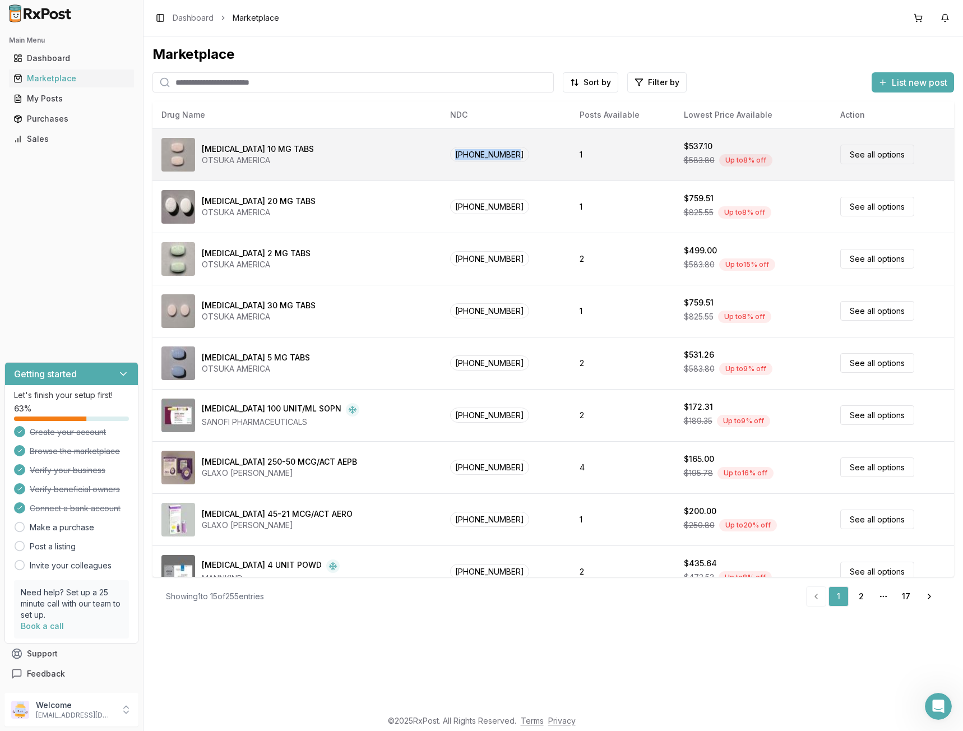
drag, startPoint x: 530, startPoint y: 156, endPoint x: 463, endPoint y: 173, distance: 68.6
click at [463, 173] on td "[PHONE_NUMBER]" at bounding box center [505, 154] width 129 height 52
